Goal: Task Accomplishment & Management: Manage account settings

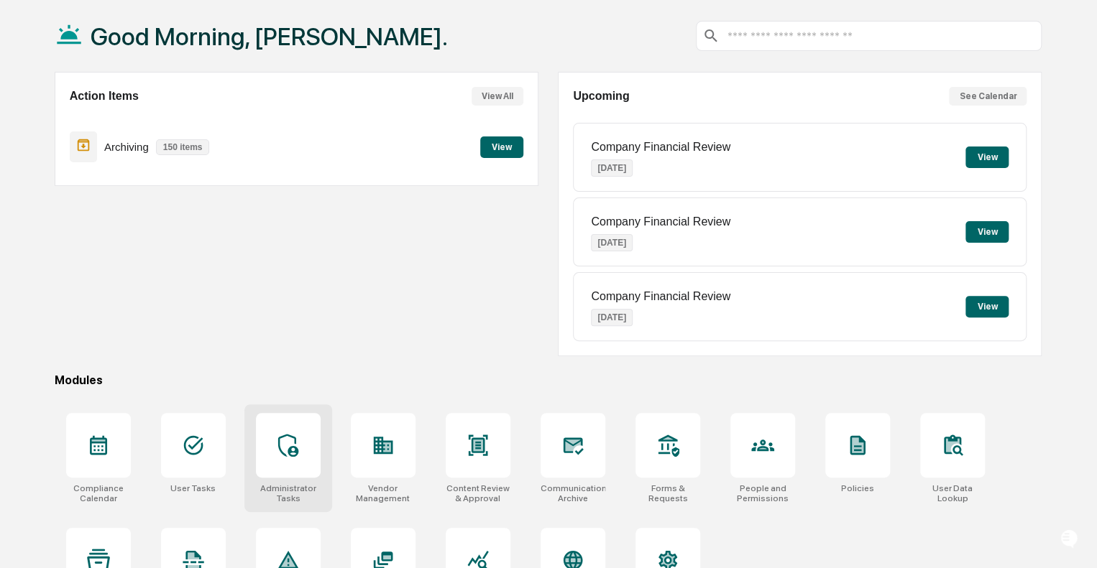
scroll to position [126, 0]
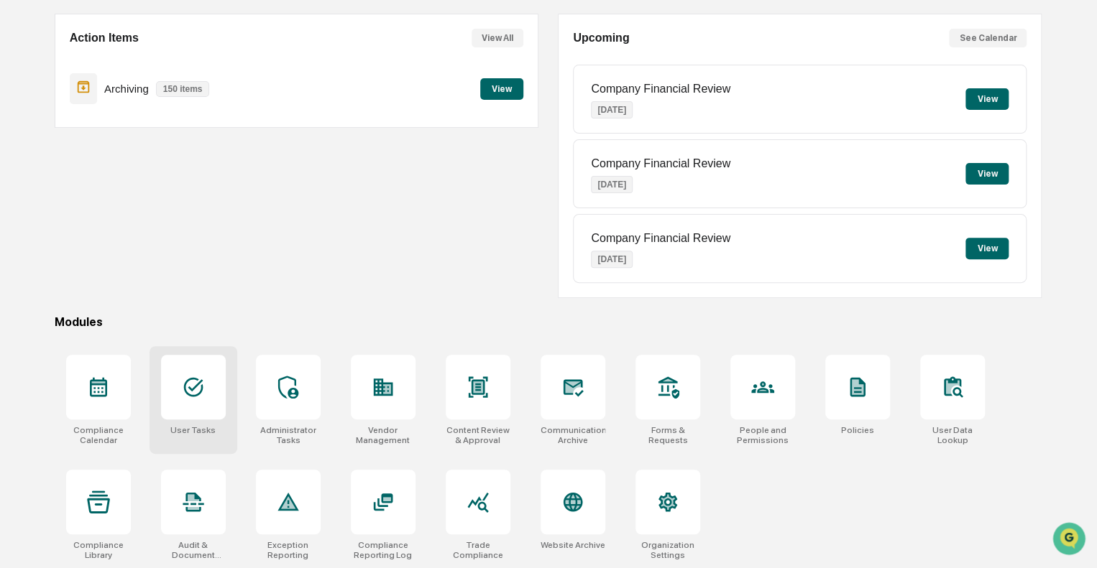
click at [193, 384] on icon at bounding box center [193, 387] width 23 height 23
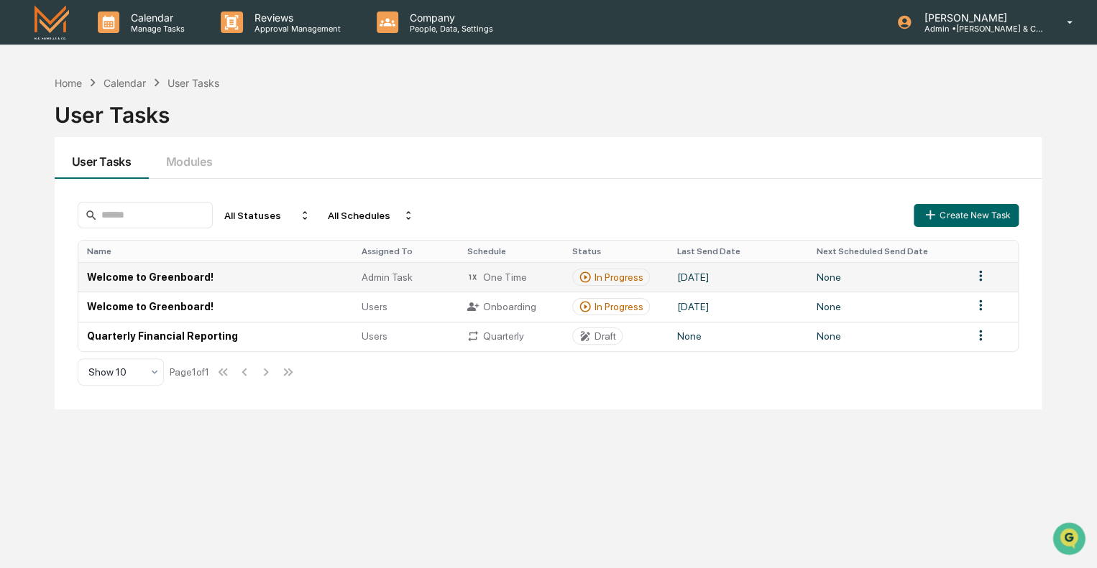
click at [981, 274] on html "Calendar Manage Tasks Reviews Approval Management Company People, Data, Setting…" at bounding box center [548, 284] width 1097 height 568
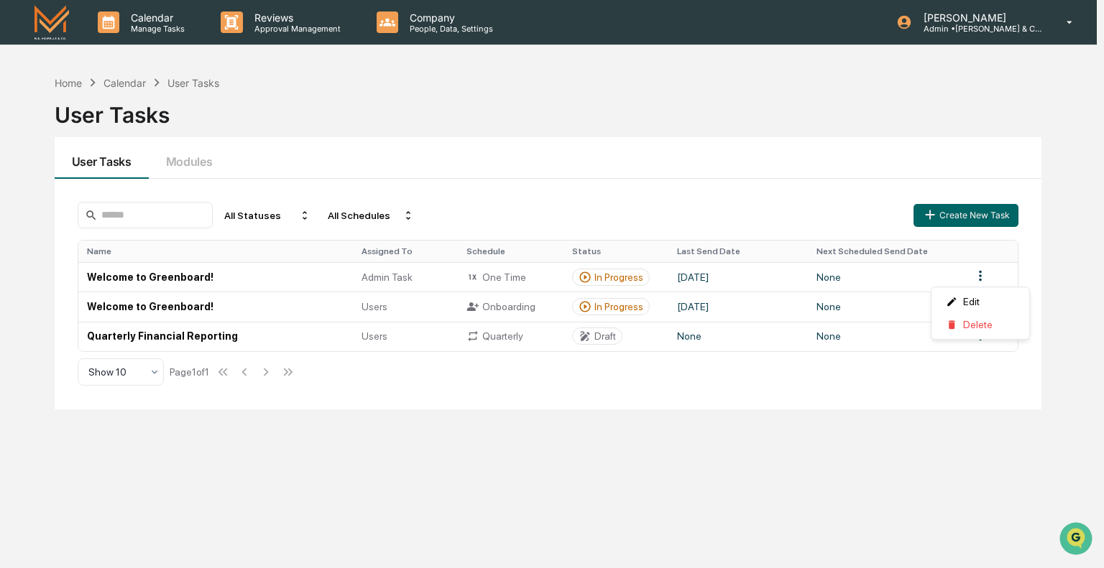
click at [834, 485] on html "Calendar Manage Tasks Reviews Approval Management Company People, Data, Setting…" at bounding box center [552, 284] width 1104 height 568
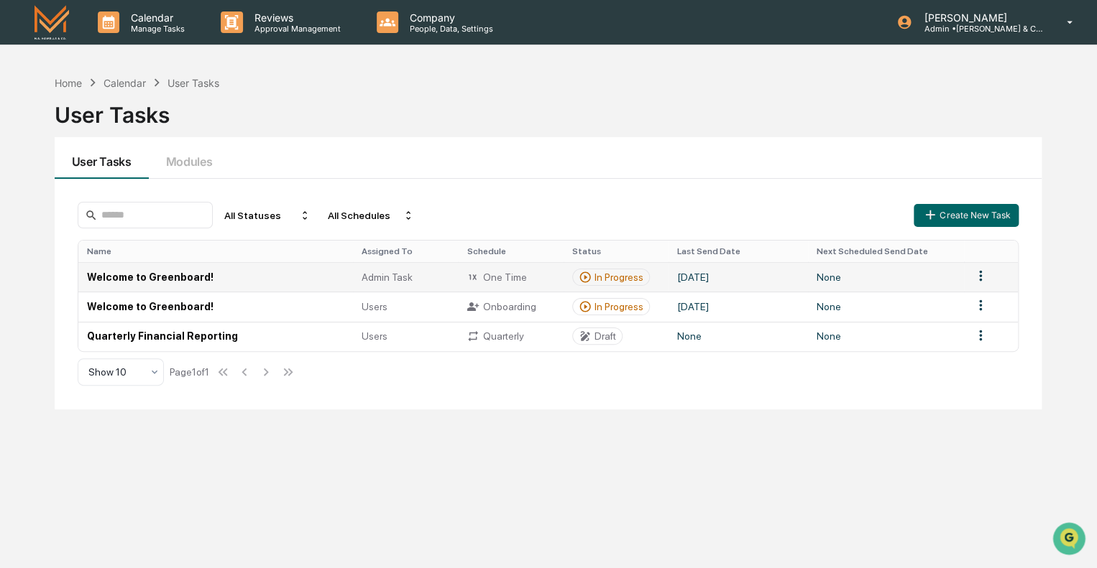
click at [136, 278] on td "Welcome to Greenboard!" at bounding box center [215, 276] width 274 height 29
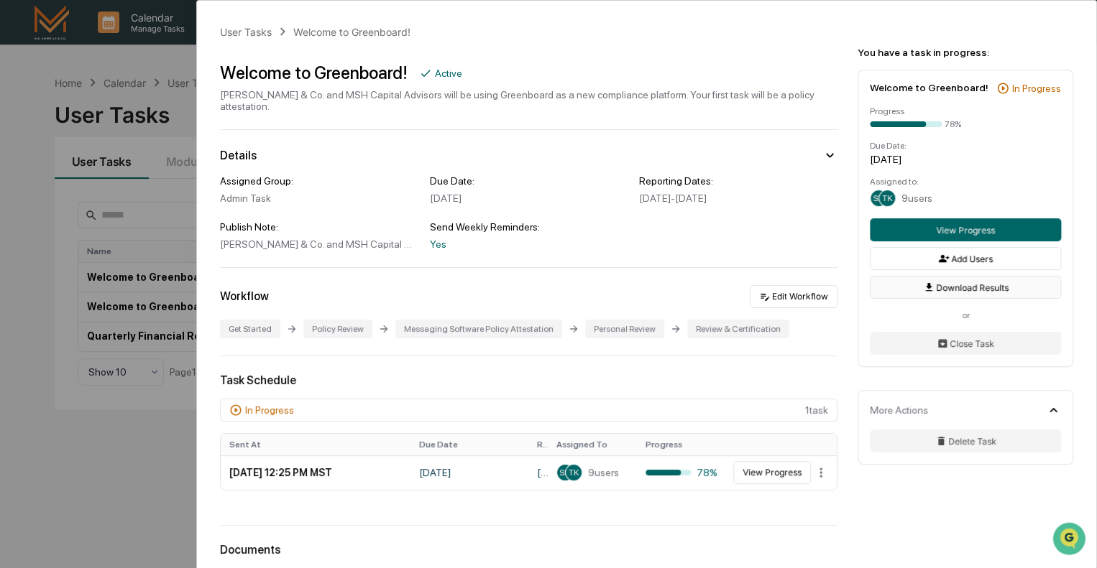
click at [982, 292] on button "Download Results" at bounding box center [964, 287] width 191 height 23
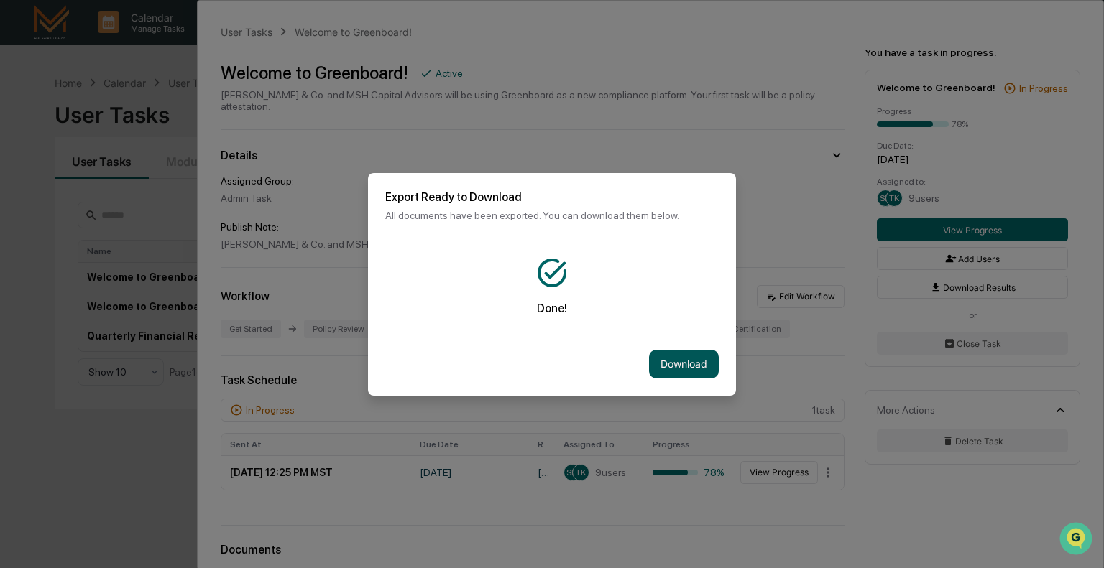
click at [679, 367] on button "Download" at bounding box center [684, 364] width 70 height 29
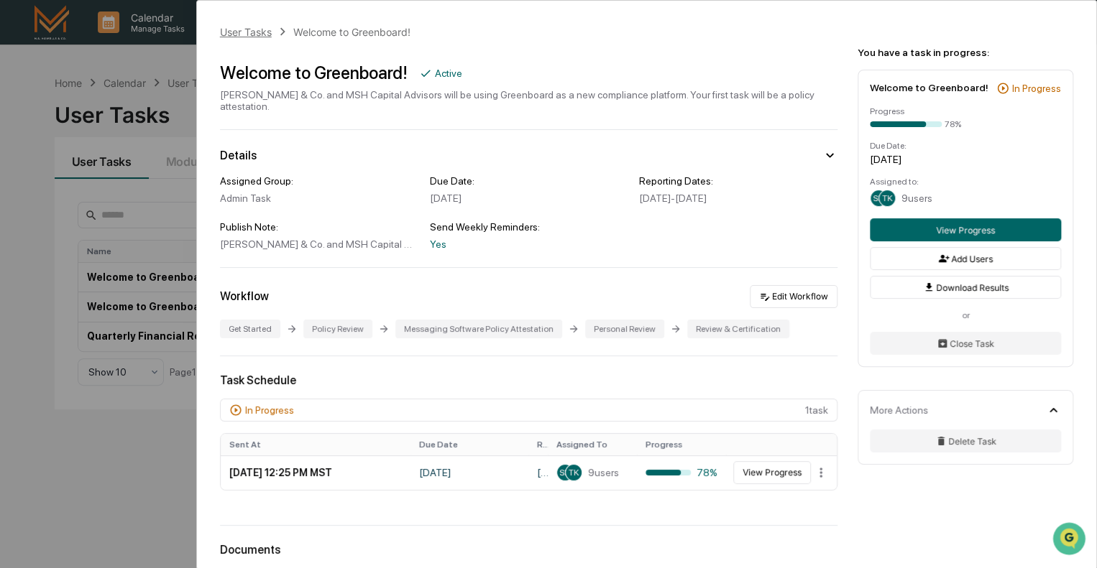
click at [259, 32] on div "User Tasks" at bounding box center [246, 32] width 52 height 12
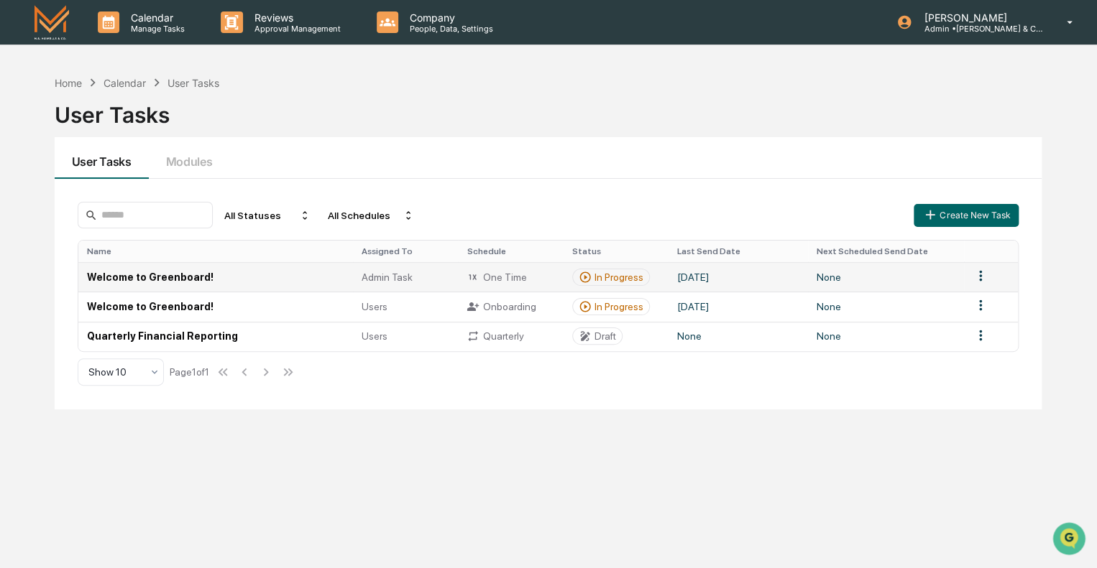
click at [615, 277] on div "In Progress" at bounding box center [618, 277] width 49 height 11
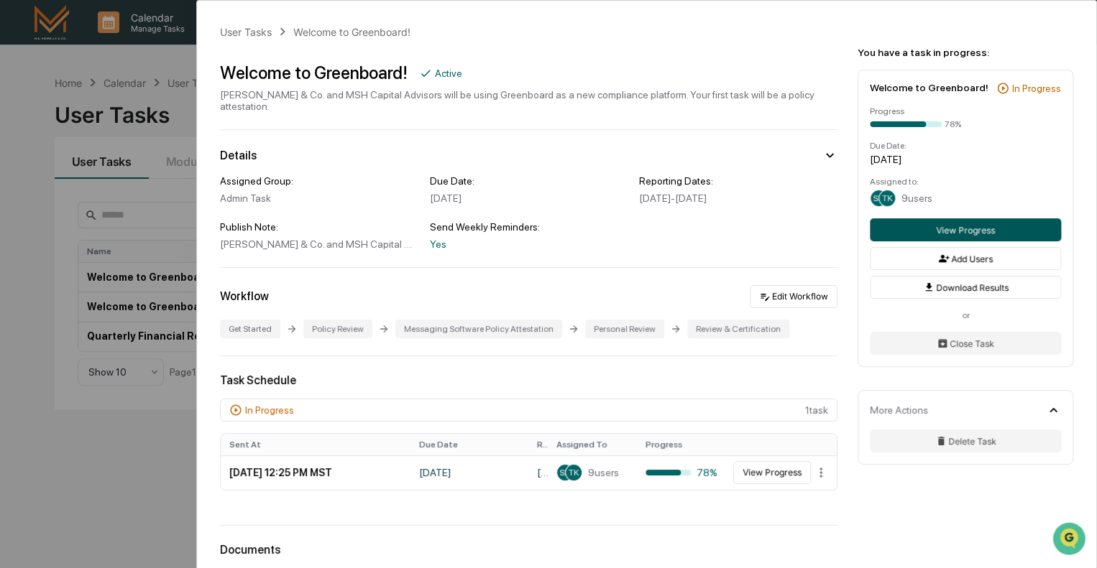
click at [987, 231] on button "View Progress" at bounding box center [964, 229] width 191 height 23
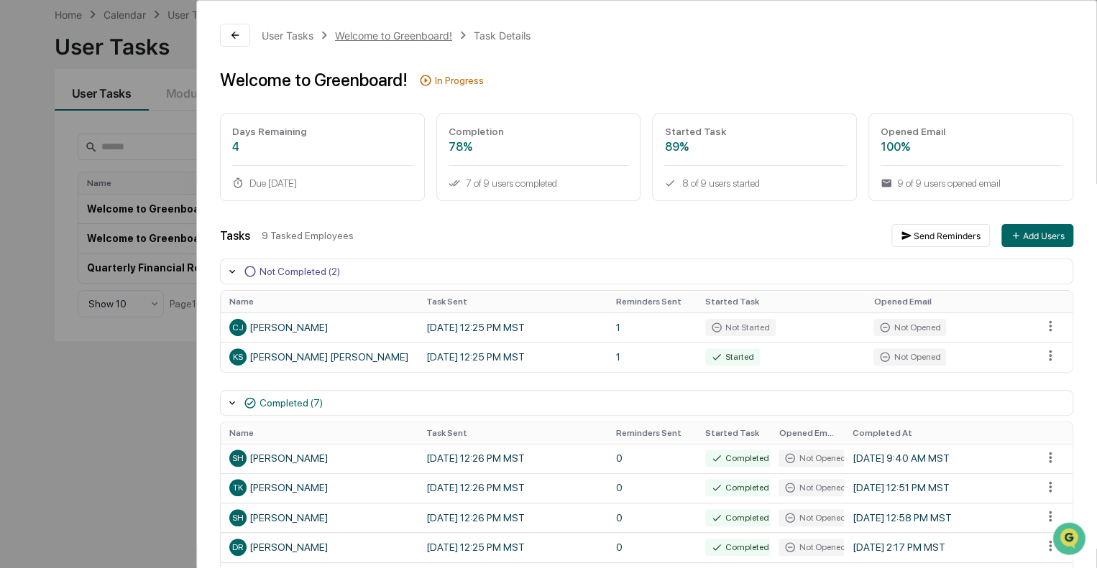
click at [394, 32] on div "Welcome to Greenboard!" at bounding box center [393, 35] width 117 height 12
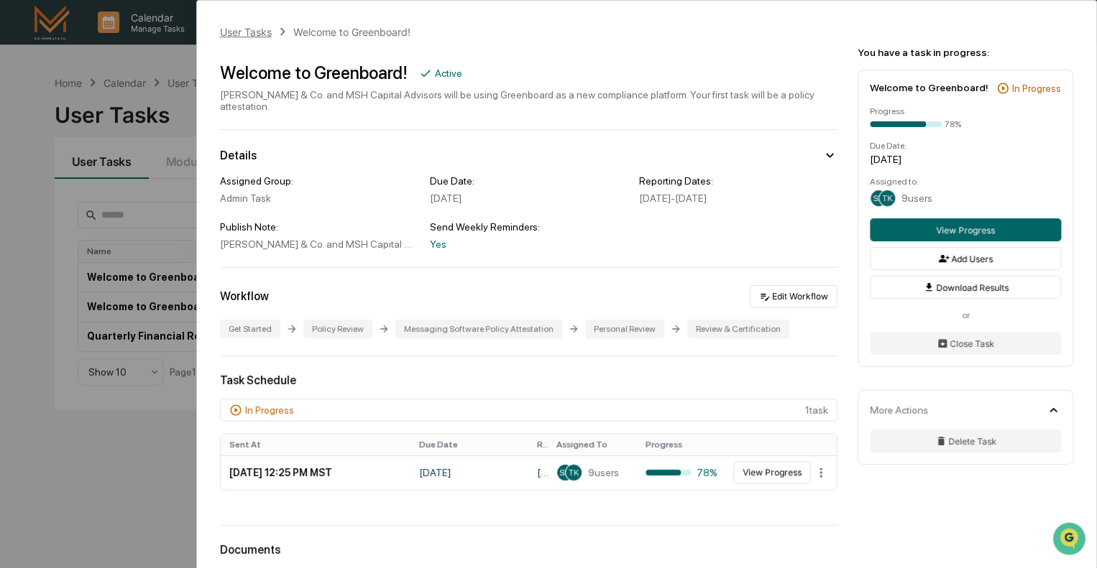
click at [241, 32] on div "User Tasks" at bounding box center [246, 32] width 52 height 12
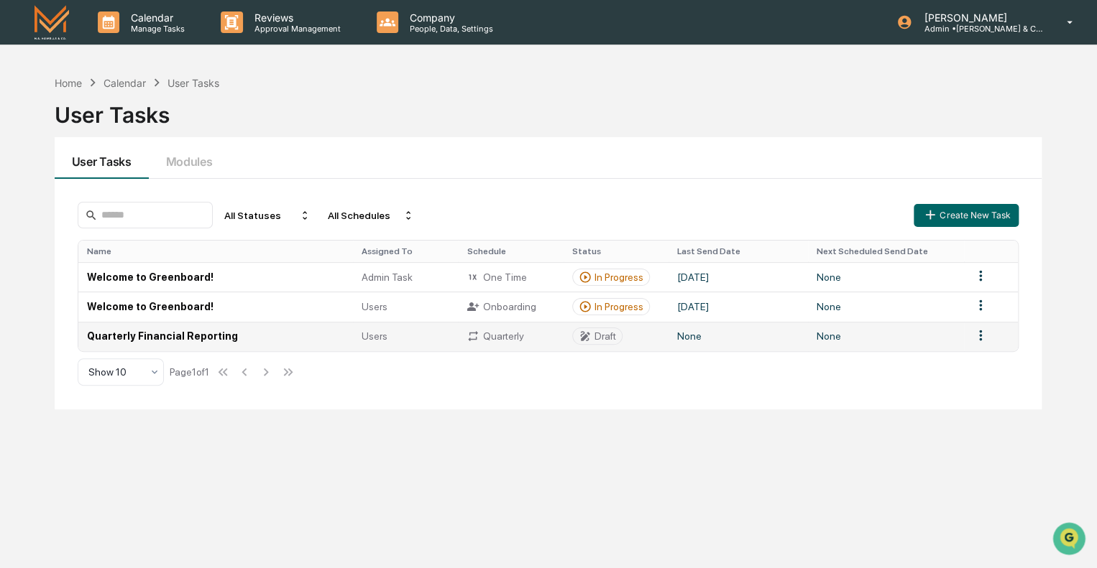
click at [600, 339] on div "Draft" at bounding box center [605, 336] width 22 height 11
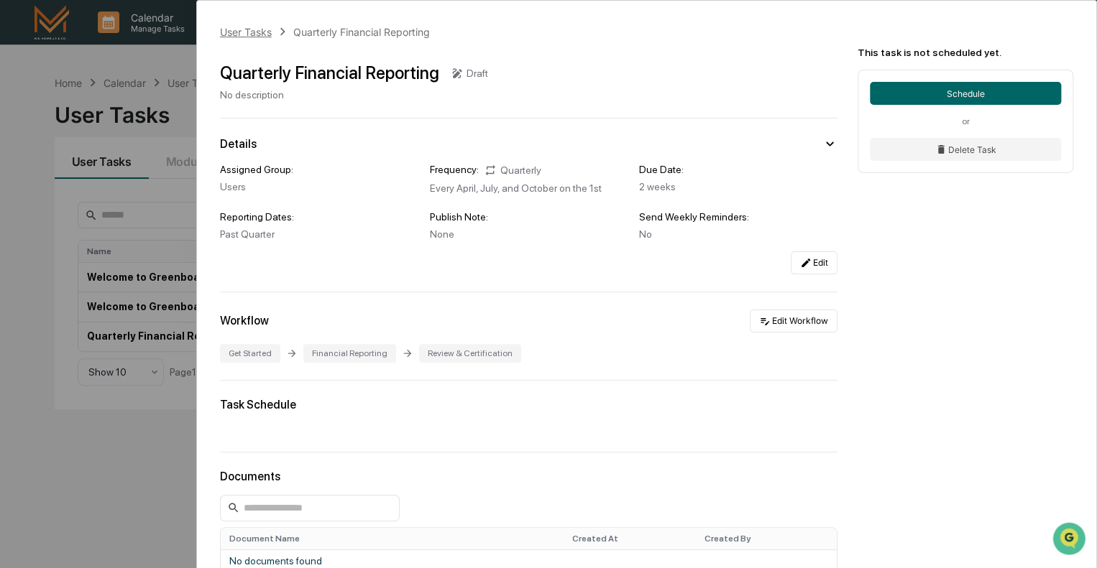
click at [248, 32] on div "User Tasks" at bounding box center [246, 32] width 52 height 12
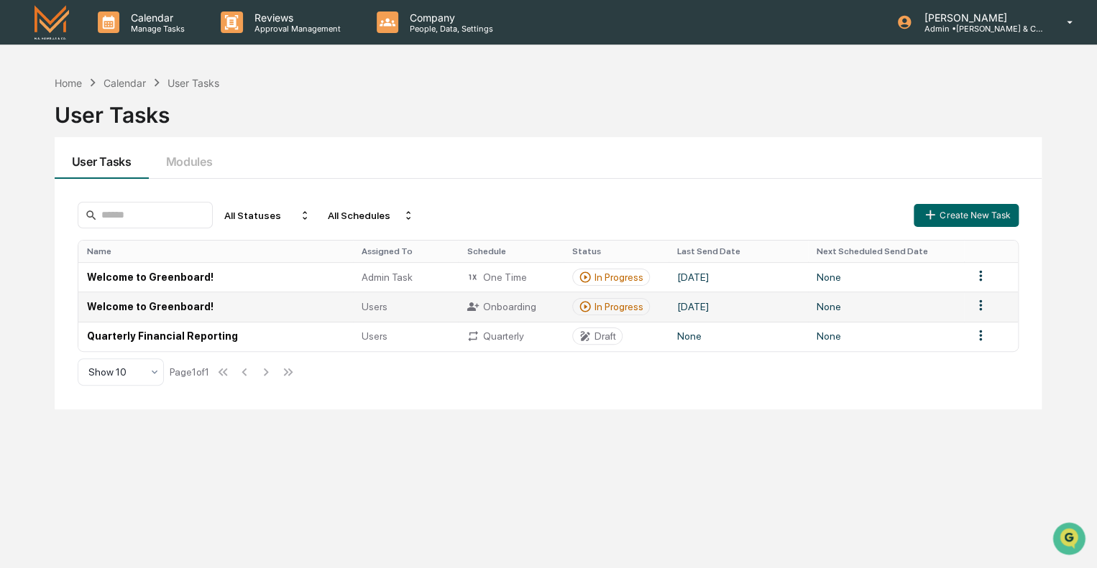
click at [614, 302] on div "In Progress" at bounding box center [618, 306] width 49 height 11
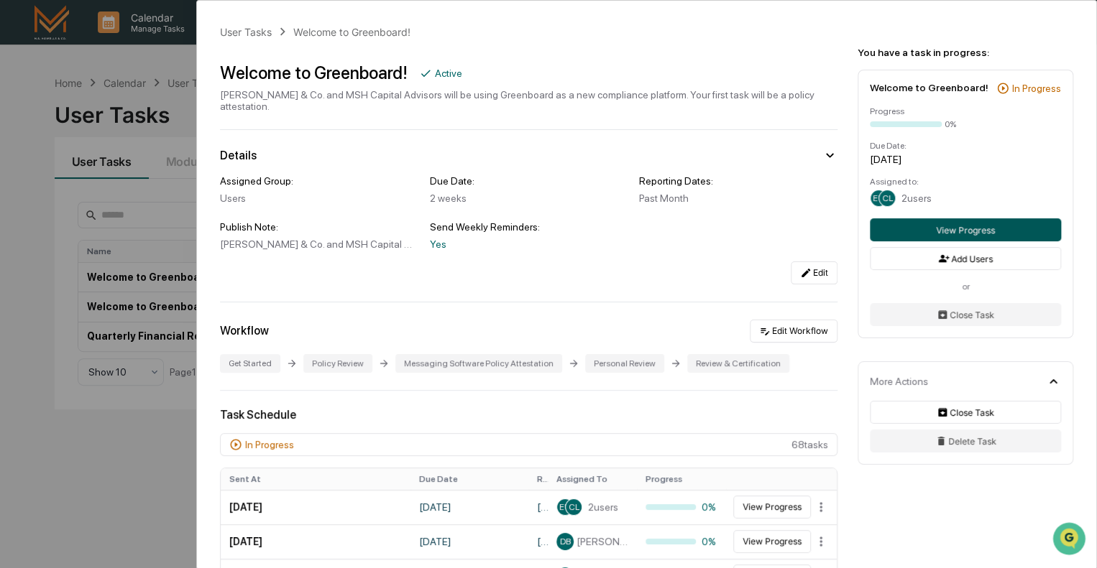
click at [959, 229] on button "View Progress" at bounding box center [964, 229] width 191 height 23
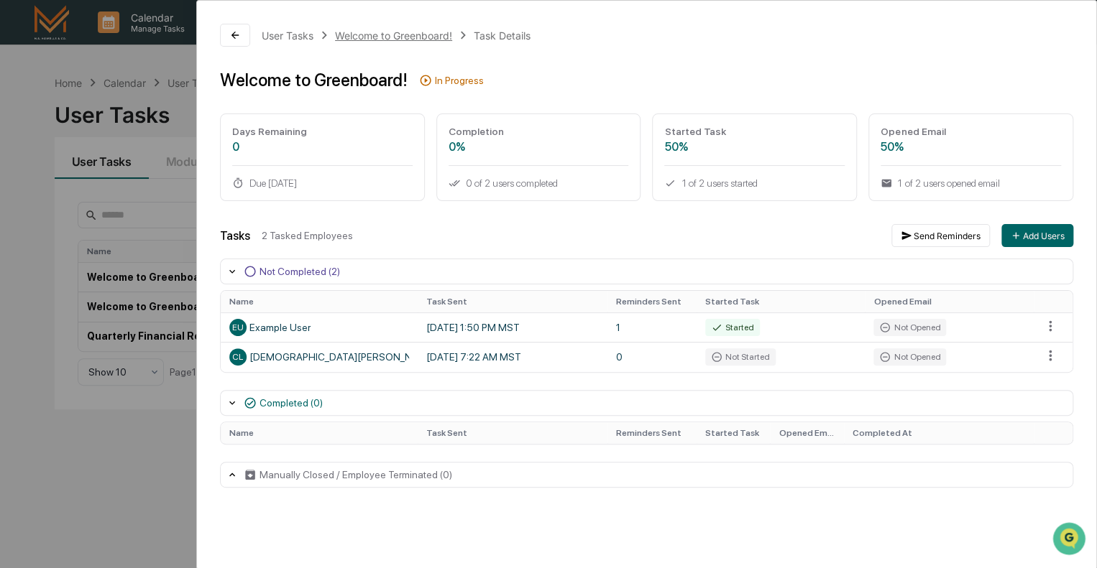
click at [388, 33] on div "Welcome to Greenboard!" at bounding box center [393, 35] width 117 height 12
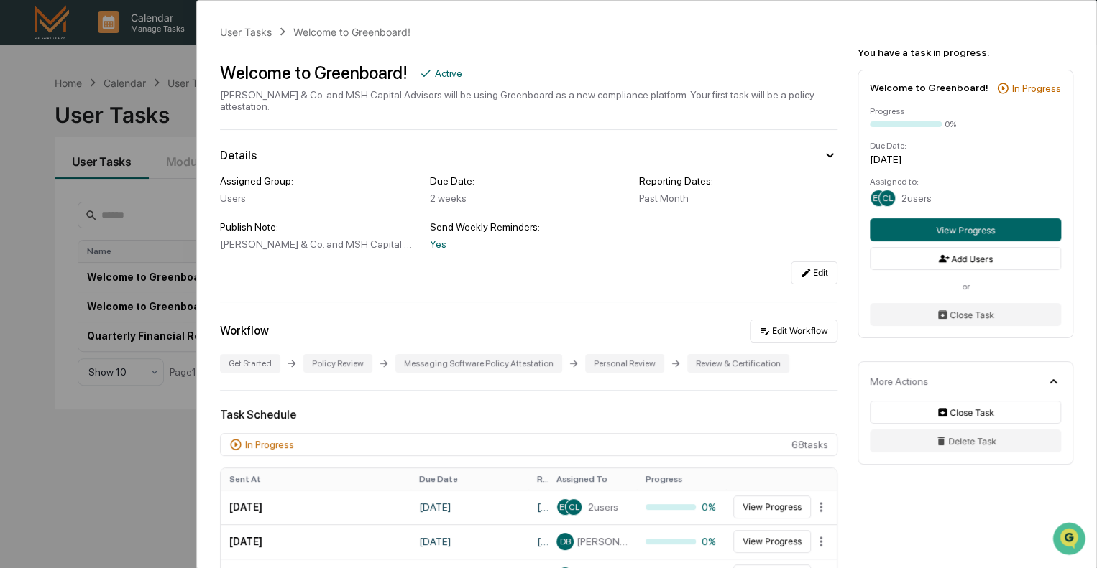
click at [250, 29] on div "User Tasks" at bounding box center [246, 32] width 52 height 12
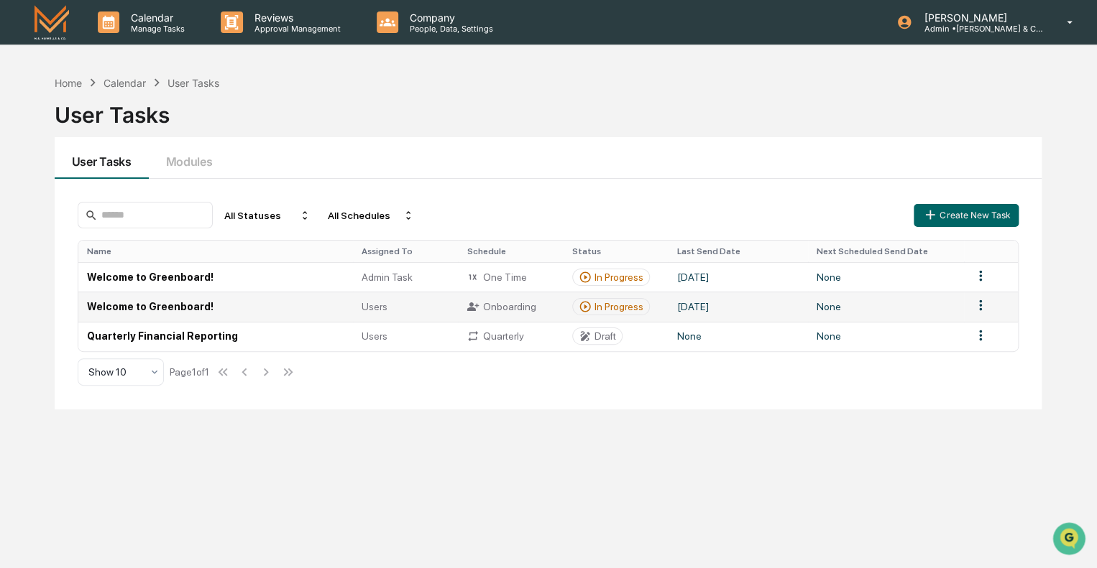
click at [152, 302] on td "Welcome to Greenboard!" at bounding box center [215, 306] width 274 height 29
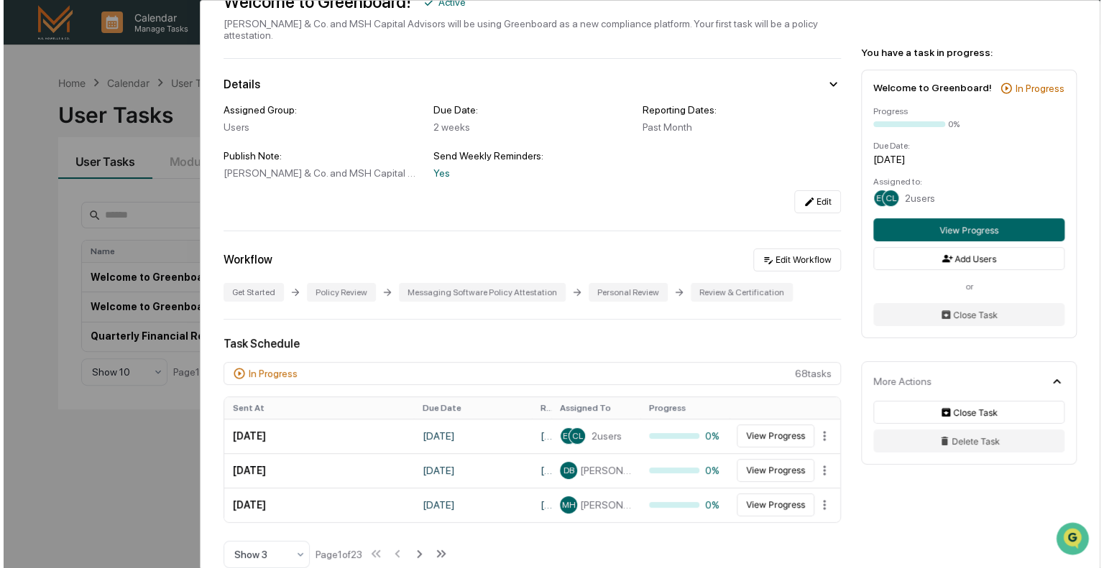
scroll to position [144, 0]
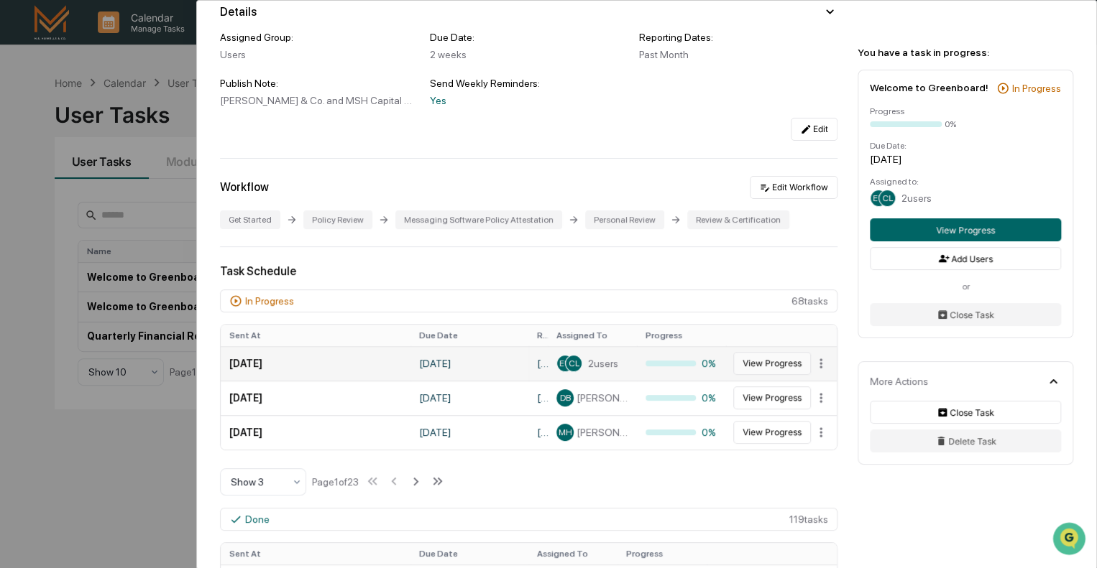
click at [774, 354] on button "View Progress" at bounding box center [772, 363] width 78 height 23
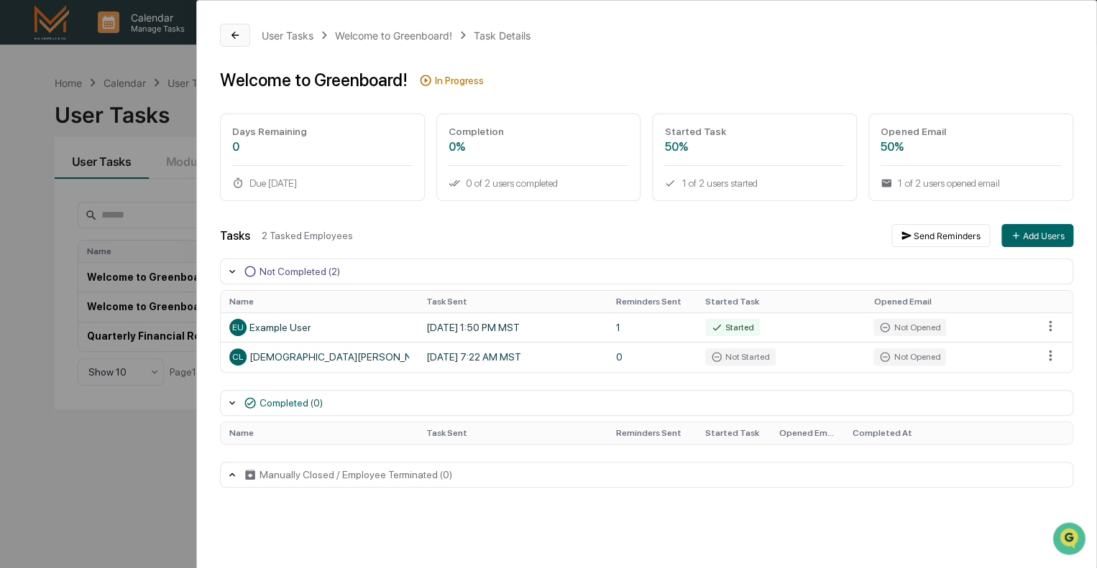
click at [237, 37] on icon at bounding box center [234, 34] width 11 height 11
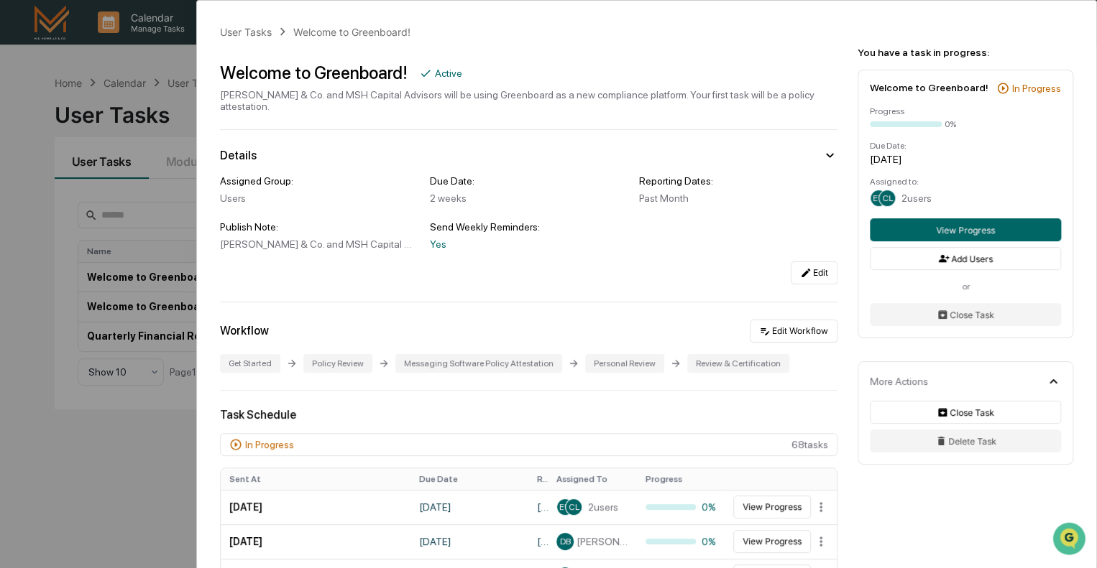
click at [29, 15] on div "User Tasks Welcome to Greenboard! Welcome to Greenboard! Active M.S. Howells & …" at bounding box center [548, 284] width 1097 height 568
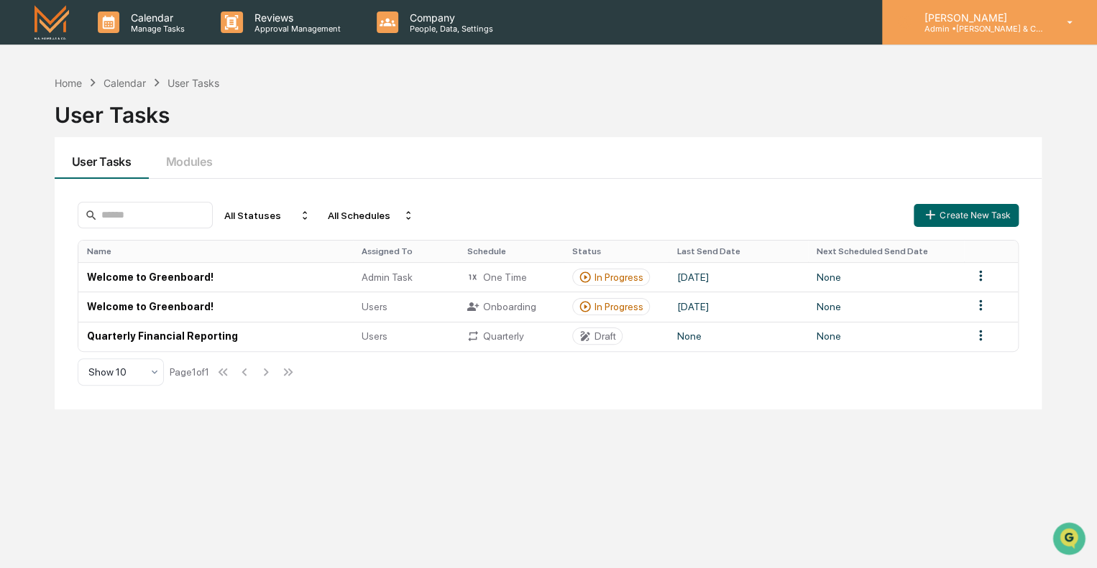
click at [987, 21] on p "[PERSON_NAME]" at bounding box center [979, 17] width 134 height 12
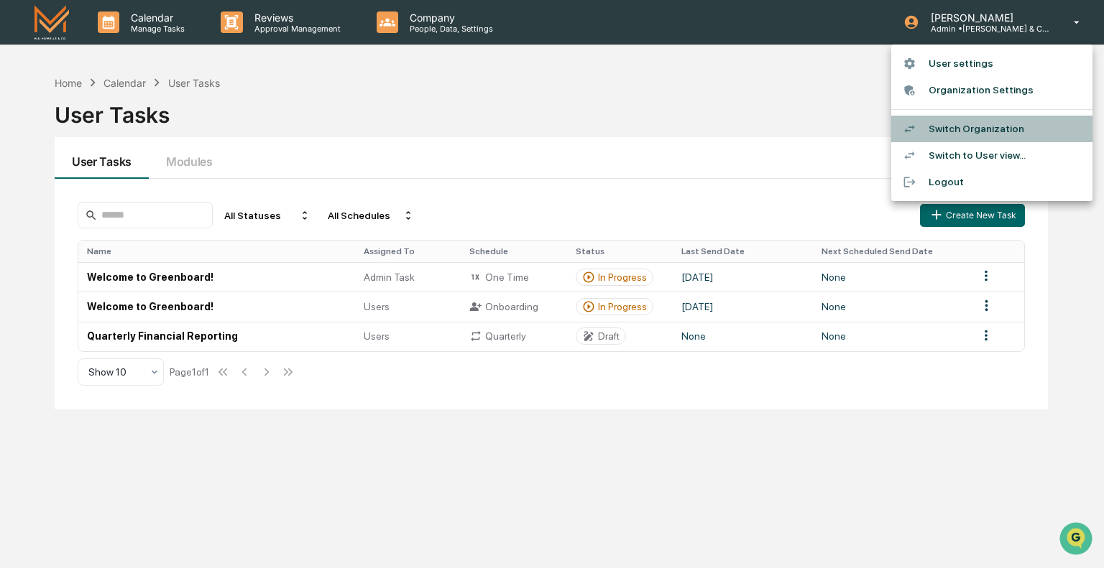
click at [986, 131] on li "Switch Organization" at bounding box center [991, 129] width 201 height 27
